Goal: Task Accomplishment & Management: Manage account settings

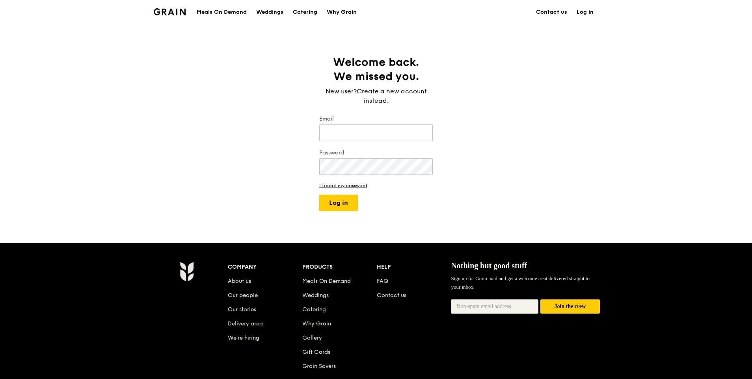
click at [363, 125] on input "Email" at bounding box center [376, 133] width 114 height 17
type input "[EMAIL_ADDRESS][DOMAIN_NAME]"
click at [319, 195] on button "Log in" at bounding box center [338, 203] width 39 height 17
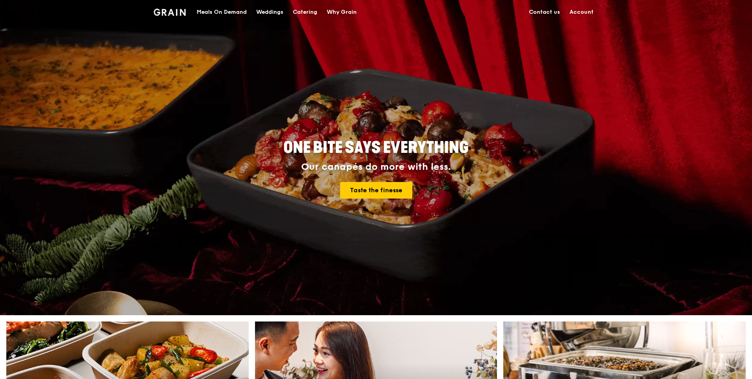
click at [593, 12] on link "Account" at bounding box center [582, 12] width 34 height 24
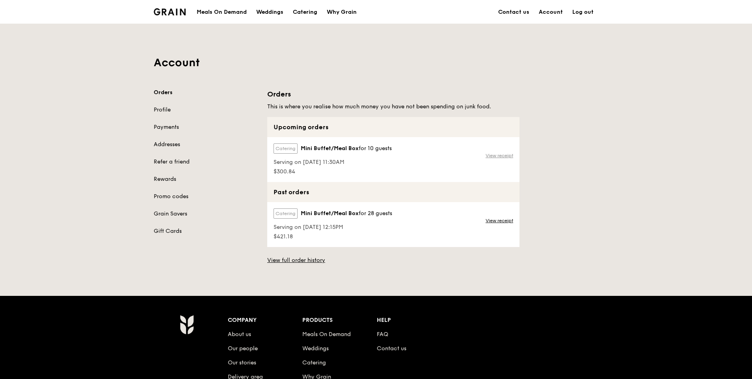
click at [497, 156] on link "View receipt" at bounding box center [500, 156] width 28 height 6
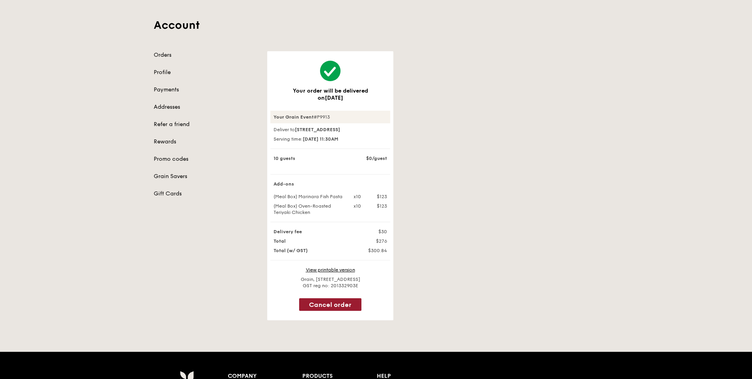
scroll to position [39, 0]
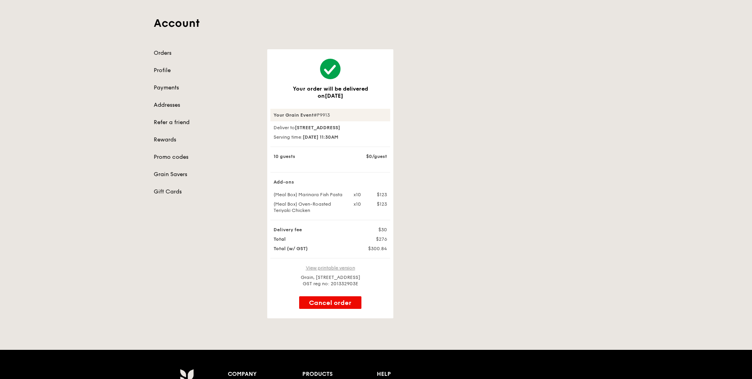
click at [339, 271] on link "View printable version" at bounding box center [330, 268] width 49 height 6
